Goal: Task Accomplishment & Management: Manage account settings

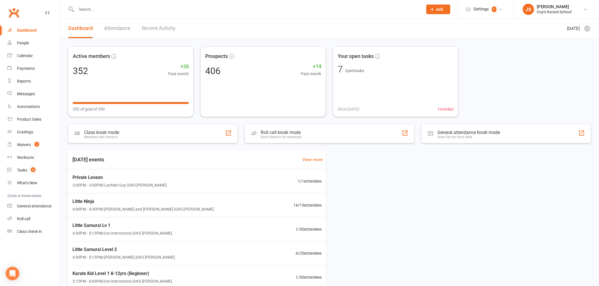
click at [94, 8] on input "text" at bounding box center [247, 9] width 344 height 8
click at [29, 128] on link "Gradings" at bounding box center [33, 132] width 52 height 13
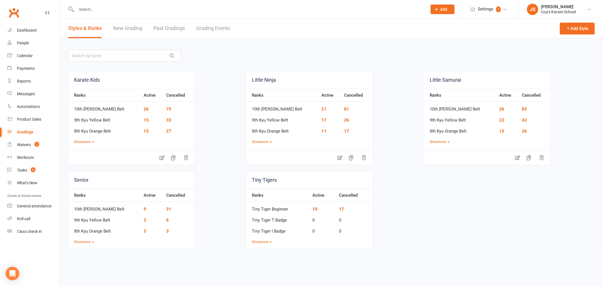
click at [212, 29] on link "Grading Events" at bounding box center [213, 29] width 34 height 20
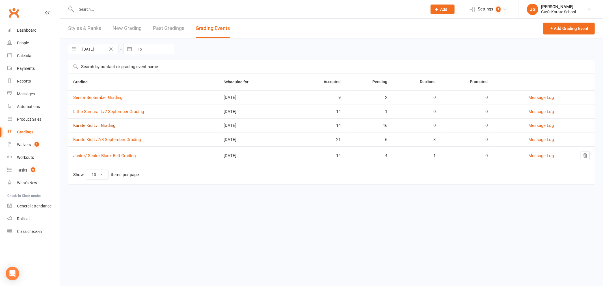
click at [103, 128] on link "Karate Kid Lv1 Grading" at bounding box center [94, 125] width 42 height 5
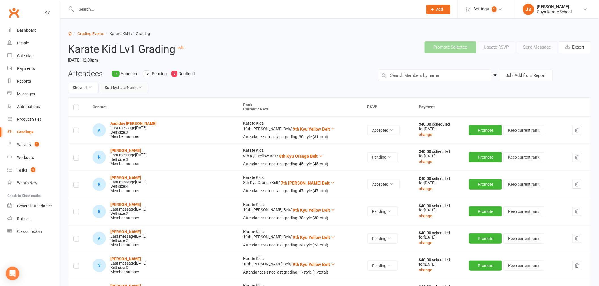
click at [132, 87] on button "Sort by: Last Name" at bounding box center [124, 88] width 48 height 10
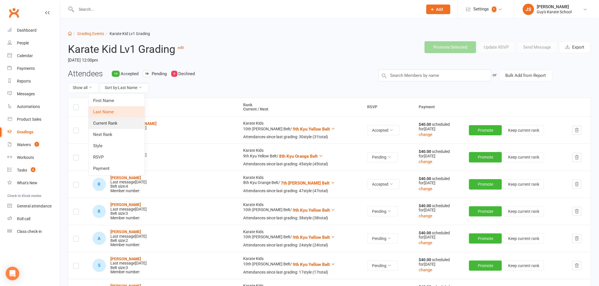
click at [115, 122] on link "Current Rank" at bounding box center [117, 123] width 56 height 11
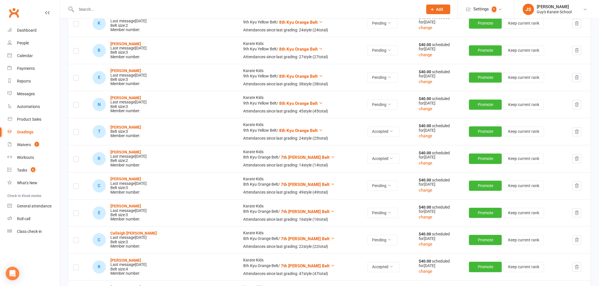
scroll to position [503, 0]
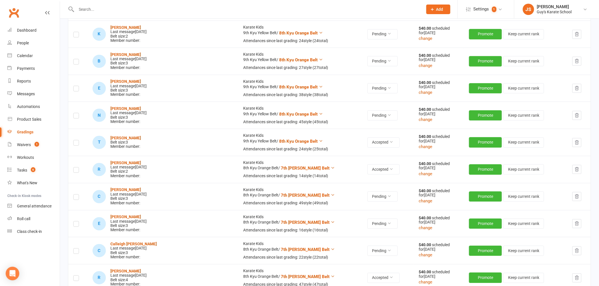
click at [141, 6] on input "text" at bounding box center [247, 9] width 344 height 8
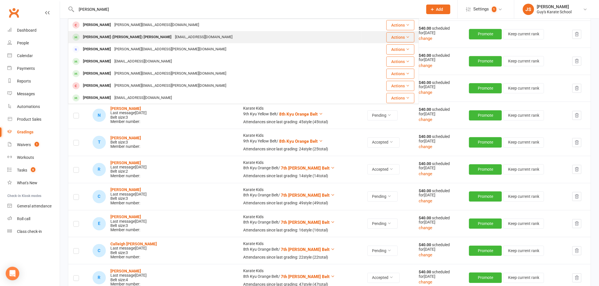
type input "[PERSON_NAME]"
click at [173, 40] on div "[EMAIL_ADDRESS][DOMAIN_NAME]" at bounding box center [203, 37] width 61 height 8
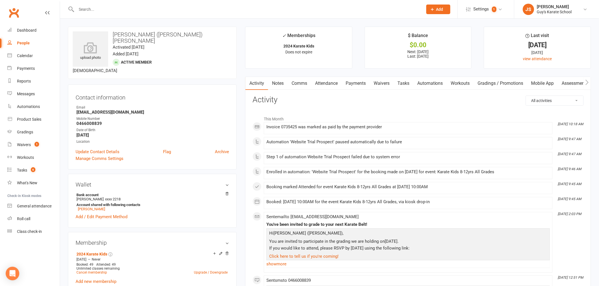
click at [276, 85] on link "Notes" at bounding box center [278, 83] width 20 height 13
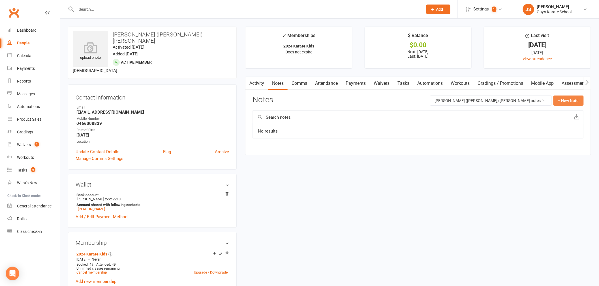
click at [569, 99] on button "+ New Note" at bounding box center [568, 101] width 30 height 10
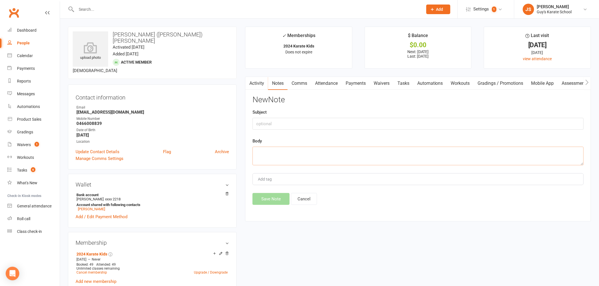
click at [406, 159] on textarea at bounding box center [417, 156] width 331 height 19
paste textarea "To whom it may concern, ﻿Due to changing circumstances, we regret to inform you…"
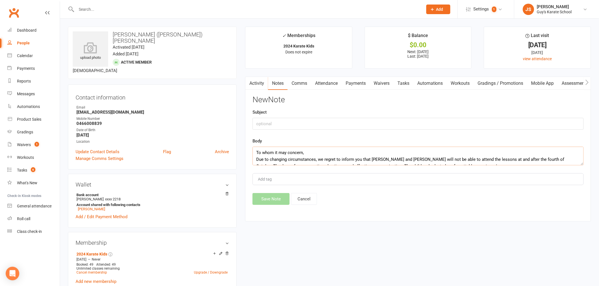
scroll to position [24, 0]
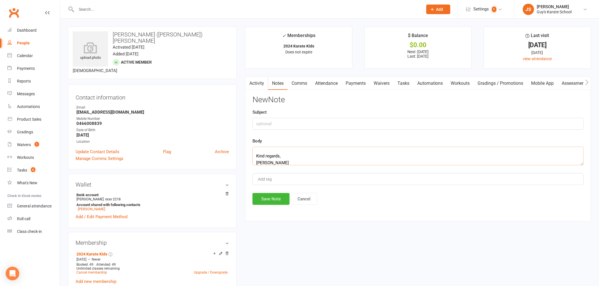
type textarea "To whom it may concern, ﻿Due to changing circumstances, we regret to inform you…"
click at [331, 128] on input "text" at bounding box center [417, 124] width 331 height 12
click at [285, 122] on input "Cancellation recieved [DATE]" at bounding box center [417, 124] width 331 height 12
drag, startPoint x: 285, startPoint y: 122, endPoint x: 293, endPoint y: 126, distance: 8.6
click at [293, 126] on input "Cancellation recieved [DATE]" at bounding box center [417, 124] width 331 height 12
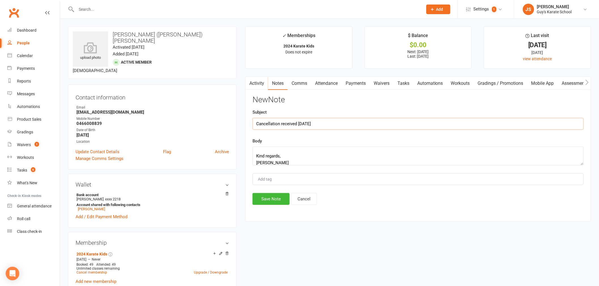
type input "Cancellation received [DATE]"
click at [289, 179] on div "Add tag" at bounding box center [417, 179] width 331 height 12
type input "[PERSON_NAME]"
click at [272, 205] on button "Save Note" at bounding box center [270, 199] width 37 height 12
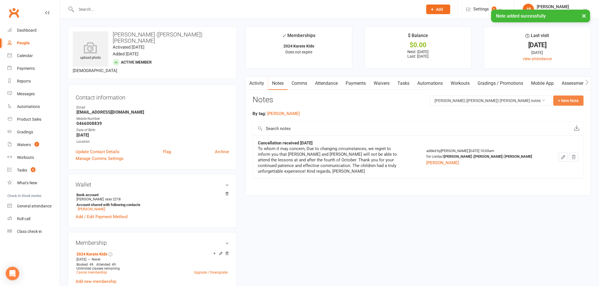
click at [572, 104] on button "+ New Note" at bounding box center [568, 101] width 30 height 10
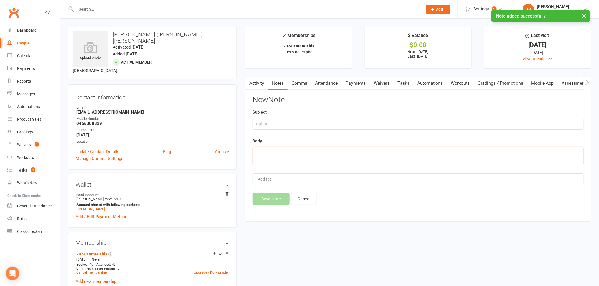
click at [339, 159] on textarea at bounding box center [417, 156] width 331 height 19
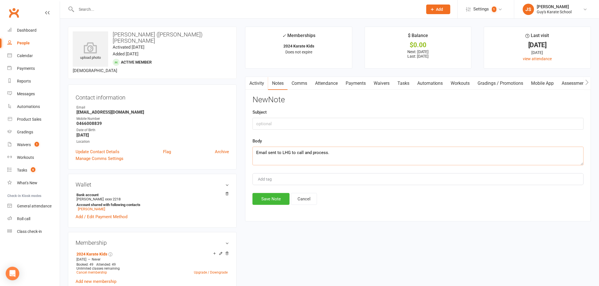
type textarea "Email sent to LHG to call and process."
click at [339, 178] on div "Add tag" at bounding box center [417, 179] width 331 height 12
type input "[PERSON_NAME]"
click at [275, 202] on button "Save Note" at bounding box center [270, 199] width 37 height 12
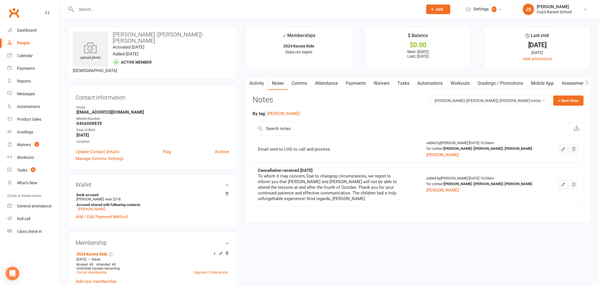
click at [194, 10] on input "text" at bounding box center [247, 9] width 344 height 8
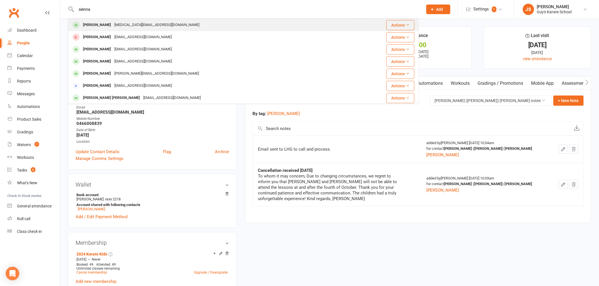
type input "sienna"
click at [142, 23] on div "[MEDICAL_DATA][EMAIL_ADDRESS][DOMAIN_NAME]" at bounding box center [157, 25] width 88 height 8
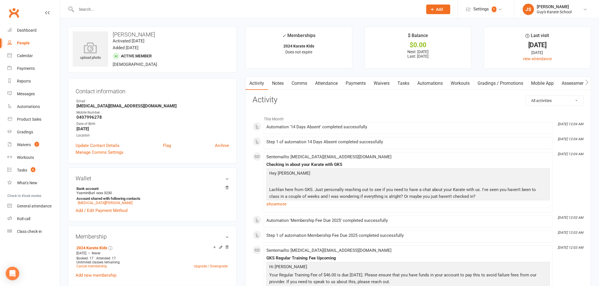
click at [280, 85] on link "Notes" at bounding box center [278, 83] width 20 height 13
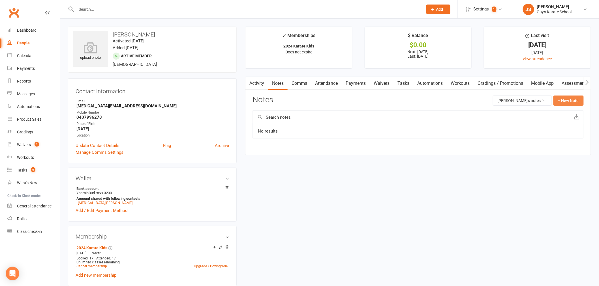
click at [578, 104] on button "+ New Note" at bounding box center [568, 101] width 30 height 10
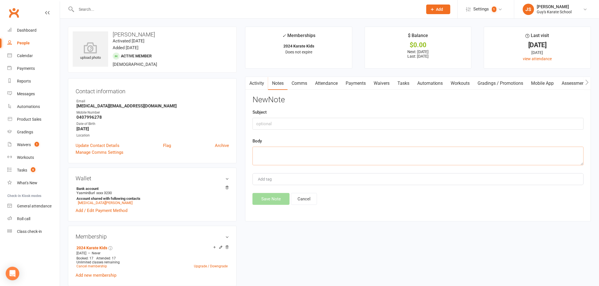
click at [328, 158] on textarea at bounding box center [417, 156] width 331 height 19
paste textarea "Good Morning, We have made the difficult decision to cancel [PERSON_NAME]'s mem…"
type textarea "Good Morning, We have made the difficult decision to cancel [PERSON_NAME]'s mem…"
click at [289, 122] on input "text" at bounding box center [417, 124] width 331 height 12
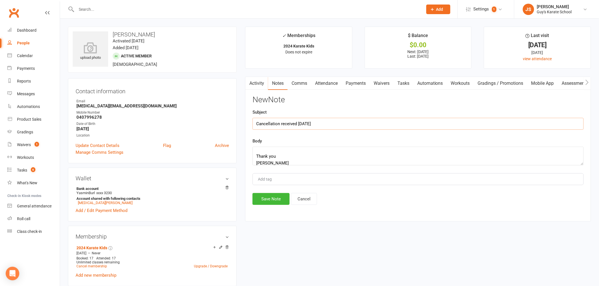
type input "Cancellation received [DATE]"
click at [341, 174] on div "Add tag" at bounding box center [417, 179] width 331 height 12
type input "[PERSON_NAME]"
click at [268, 205] on button "Save Note" at bounding box center [270, 199] width 37 height 12
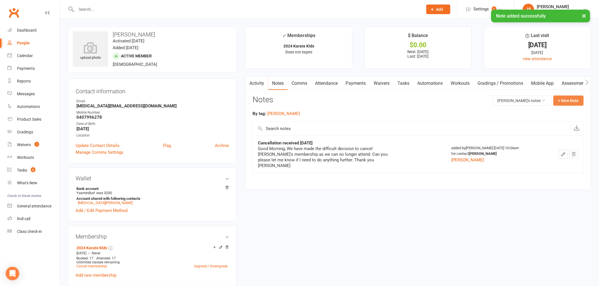
click at [564, 98] on button "+ New Note" at bounding box center [568, 101] width 30 height 10
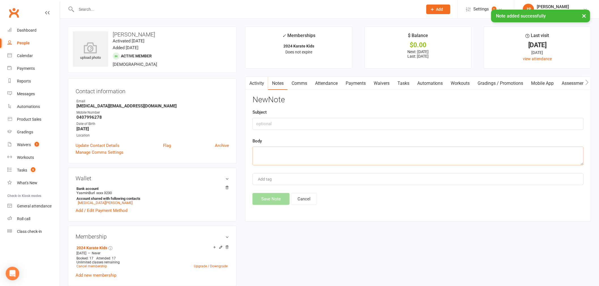
click at [375, 160] on textarea at bounding box center [417, 156] width 331 height 19
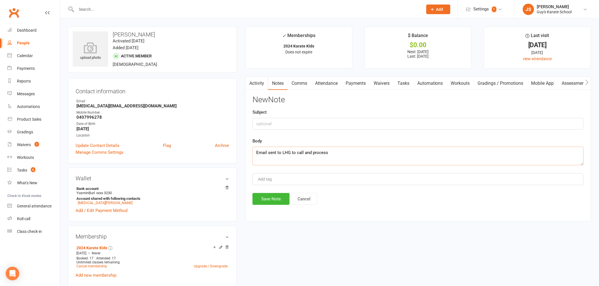
type textarea "Email sent to LHG to call and process"
click at [363, 185] on div "Add tag" at bounding box center [417, 179] width 331 height 12
type input "[PERSON_NAME]"
click at [281, 203] on button "Save Note" at bounding box center [270, 199] width 37 height 12
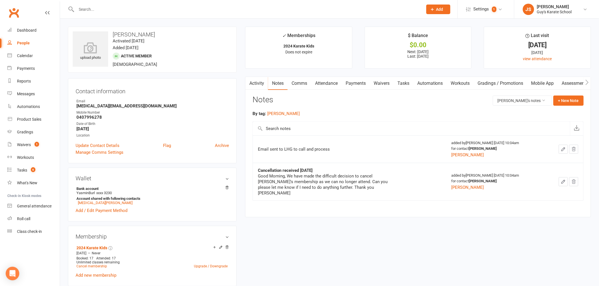
click at [126, 8] on input "text" at bounding box center [247, 9] width 344 height 8
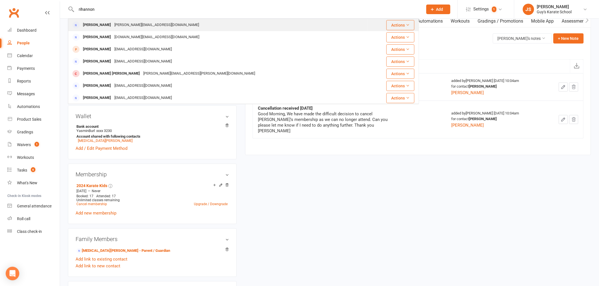
scroll to position [63, 0]
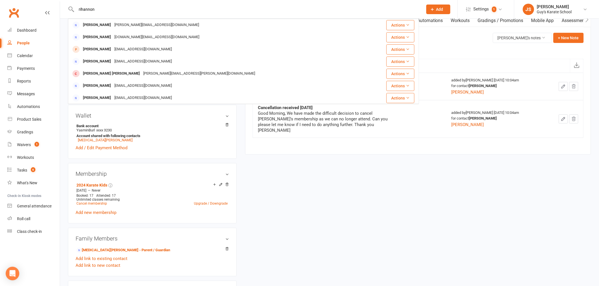
click at [71, 7] on div "[PERSON_NAME] [PERSON_NAME][EMAIL_ADDRESS][DOMAIN_NAME] Actions [PERSON_NAME] P…" at bounding box center [243, 9] width 351 height 18
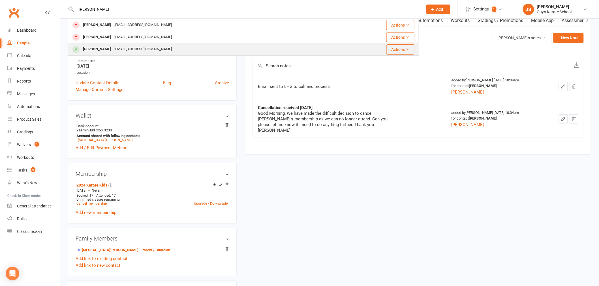
type input "[PERSON_NAME]"
click at [143, 52] on div "[EMAIL_ADDRESS][DOMAIN_NAME]" at bounding box center [143, 49] width 61 height 8
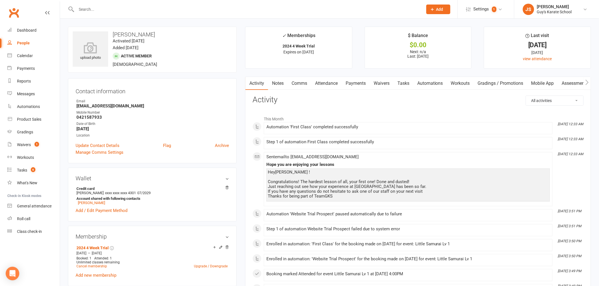
click at [354, 83] on link "Payments" at bounding box center [355, 83] width 28 height 13
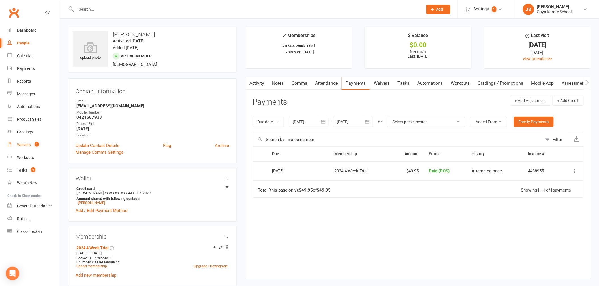
click at [36, 146] on span "1" at bounding box center [37, 144] width 5 height 5
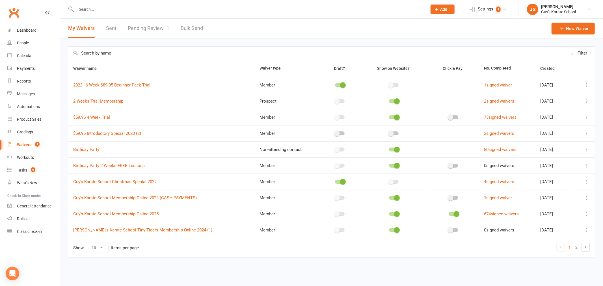
click at [146, 29] on link "Pending Review 1" at bounding box center [149, 29] width 42 height 20
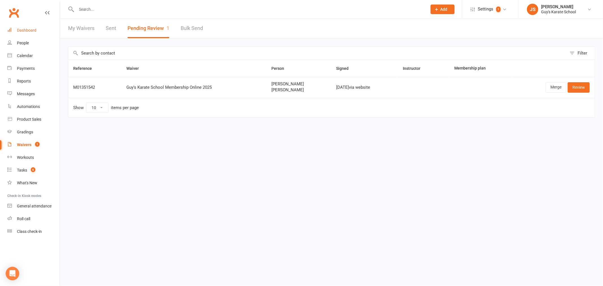
click at [33, 33] on link "Dashboard" at bounding box center [33, 30] width 52 height 13
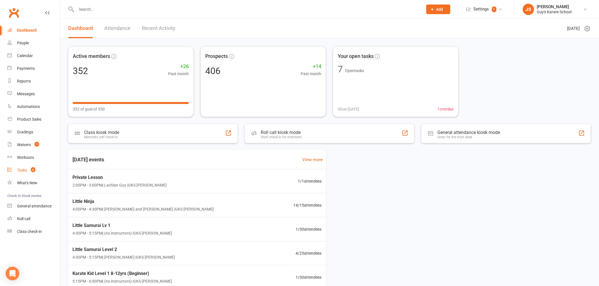
click at [29, 171] on count-badge "6" at bounding box center [31, 170] width 7 height 5
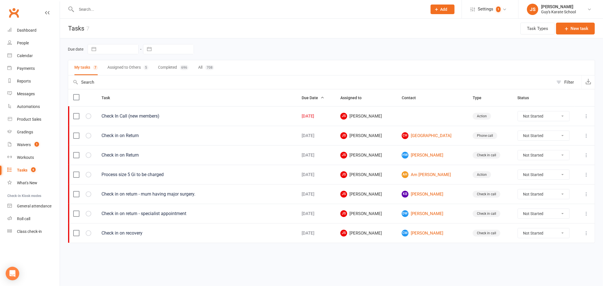
click at [127, 67] on button "Assigned to Others 5" at bounding box center [128, 67] width 41 height 15
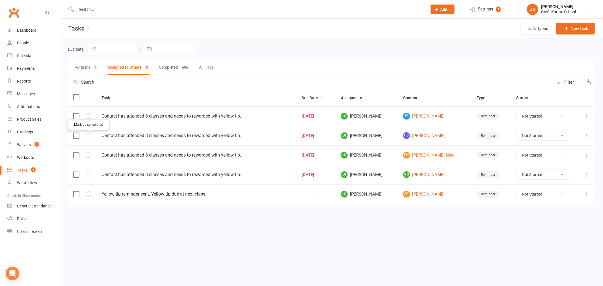
click at [0, 0] on icon "button" at bounding box center [0, 0] width 0 height 0
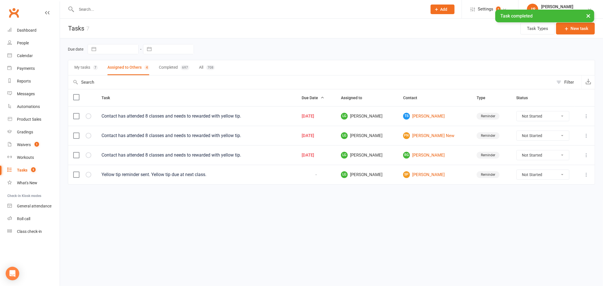
click at [78, 176] on label at bounding box center [76, 175] width 6 height 6
click at [78, 172] on input "checkbox" at bounding box center [76, 172] width 6 height 0
click at [530, 270] on button "Remove" at bounding box center [536, 273] width 36 height 12
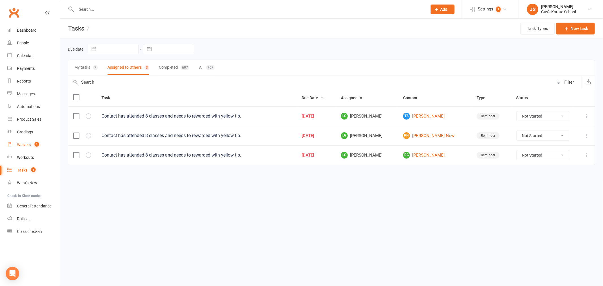
click at [35, 144] on count-badge "1" at bounding box center [35, 145] width 7 height 5
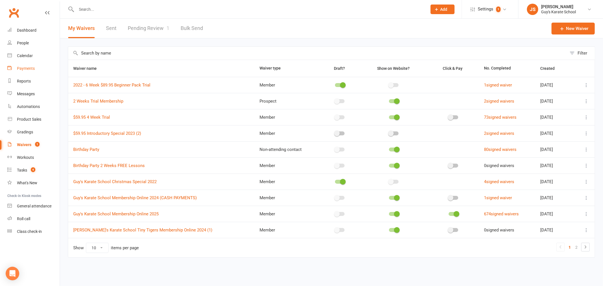
click at [29, 68] on div "Payments" at bounding box center [26, 68] width 18 height 5
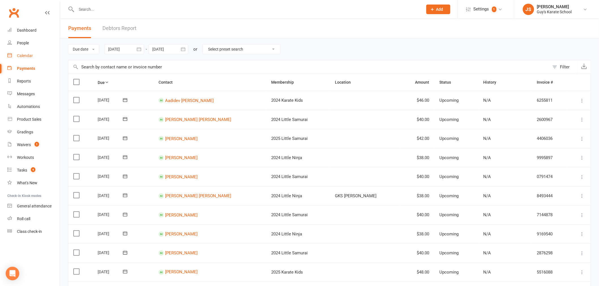
click at [27, 57] on div "Calendar" at bounding box center [25, 55] width 16 height 5
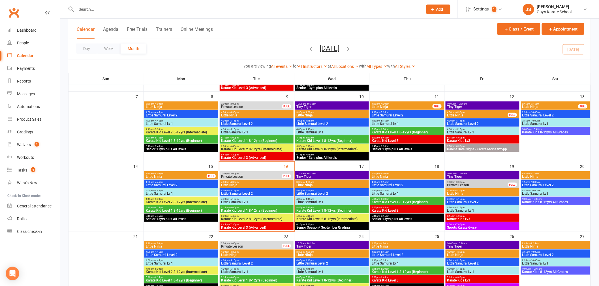
scroll to position [126, 0]
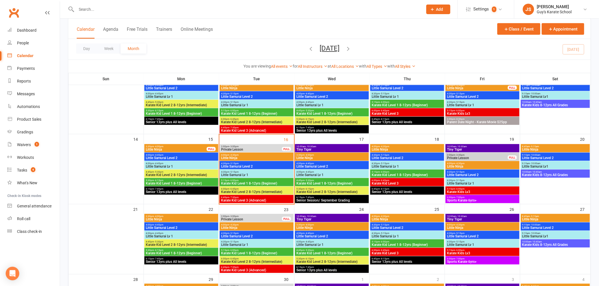
click at [267, 155] on span "4:00pm - 4:30pm" at bounding box center [257, 155] width 72 height 3
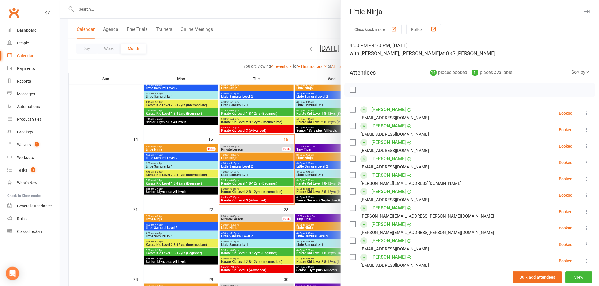
click at [264, 165] on div at bounding box center [329, 143] width 539 height 286
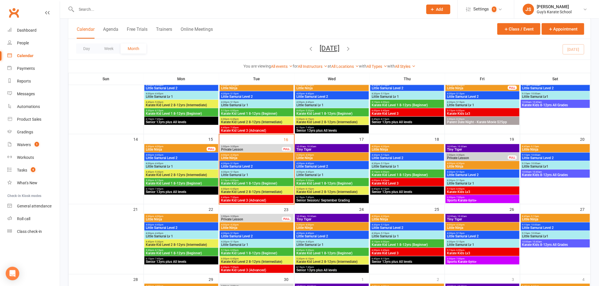
click at [263, 165] on span "Little Samurai Level 2" at bounding box center [257, 166] width 72 height 3
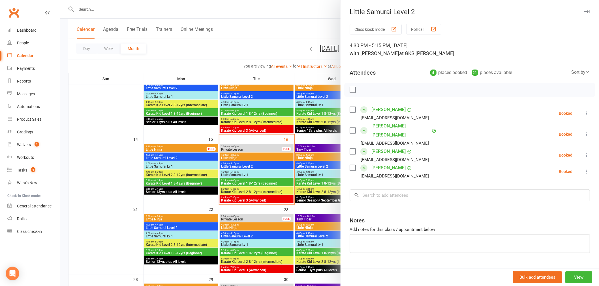
click at [263, 176] on div at bounding box center [329, 143] width 539 height 286
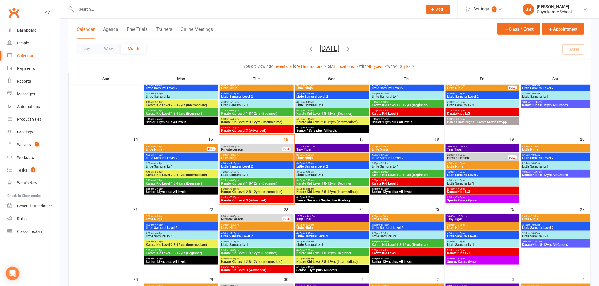
click at [263, 176] on span "Little Samurai Lv 1" at bounding box center [257, 174] width 72 height 3
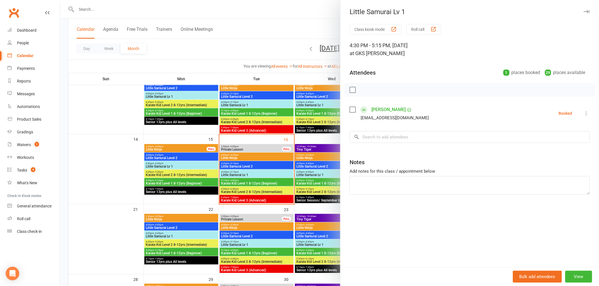
click at [262, 183] on div at bounding box center [329, 143] width 539 height 286
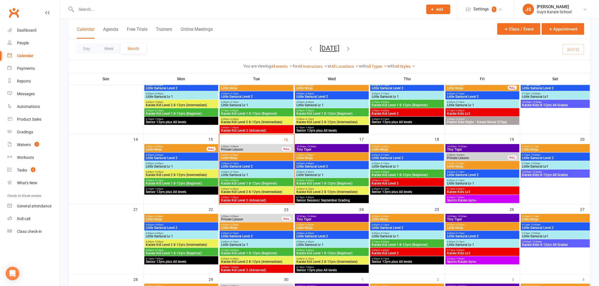
click at [262, 183] on span "Karate Kid Level 1 8-12yrs (Beginner)" at bounding box center [257, 183] width 72 height 3
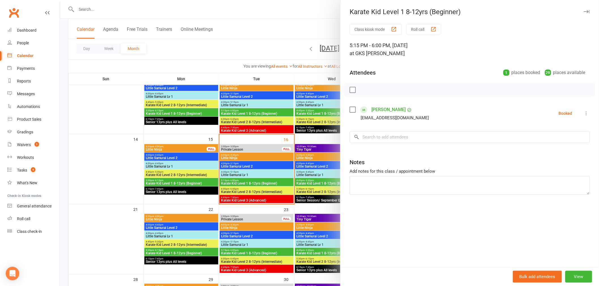
click at [261, 189] on div at bounding box center [329, 143] width 539 height 286
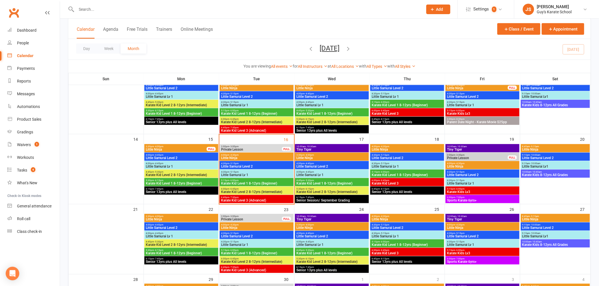
click at [261, 191] on span "Karate Kid Level 2 8-12yrs (Intermediate)" at bounding box center [257, 191] width 72 height 3
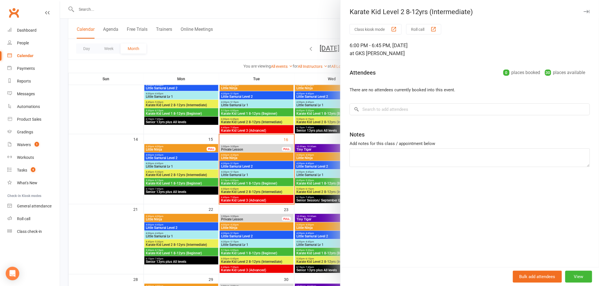
click at [128, 63] on div at bounding box center [329, 143] width 539 height 286
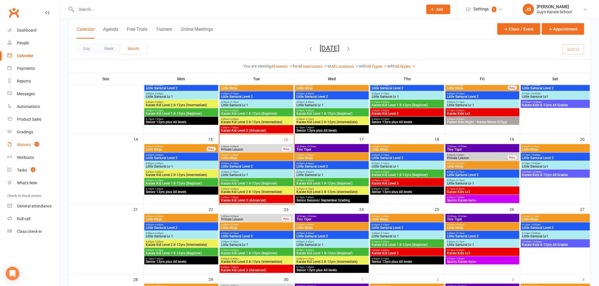
click at [40, 145] on link "Waivers 1" at bounding box center [33, 145] width 52 height 13
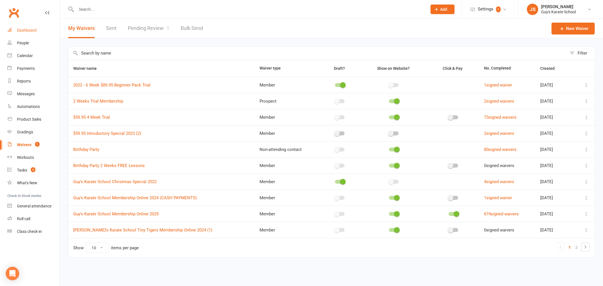
click at [40, 29] on link "Dashboard" at bounding box center [33, 30] width 52 height 13
